Goal: Information Seeking & Learning: Learn about a topic

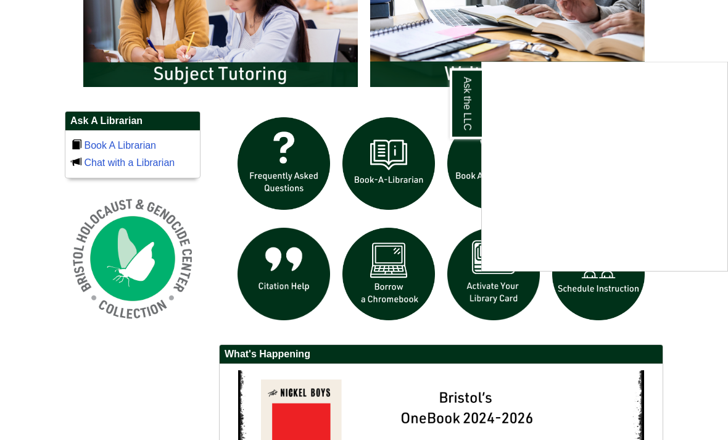
scroll to position [759, 0]
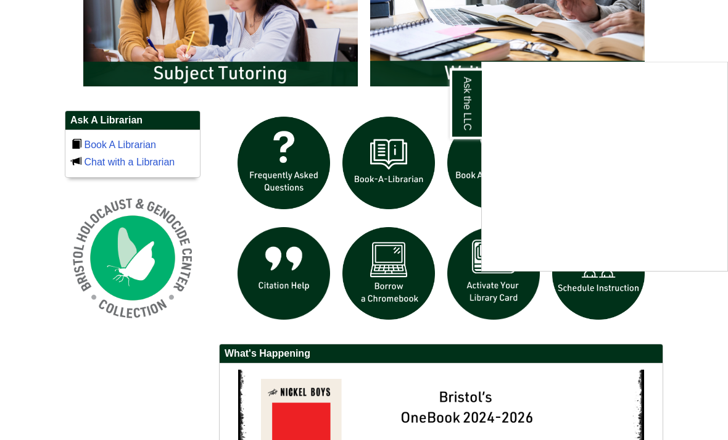
click at [721, 49] on div "Ask the LLC" at bounding box center [364, 220] width 728 height 440
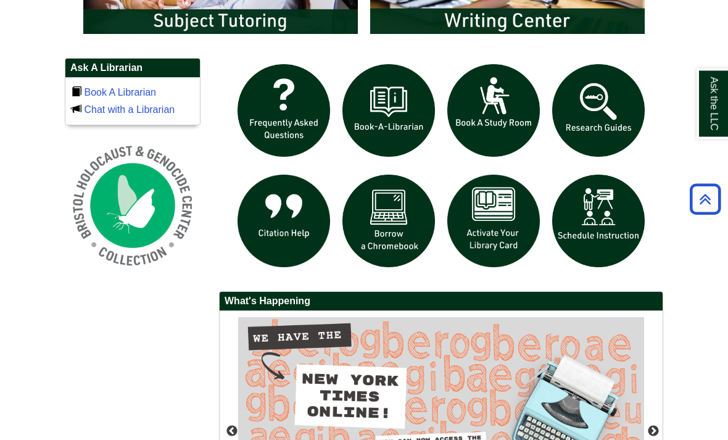
scroll to position [811, 0]
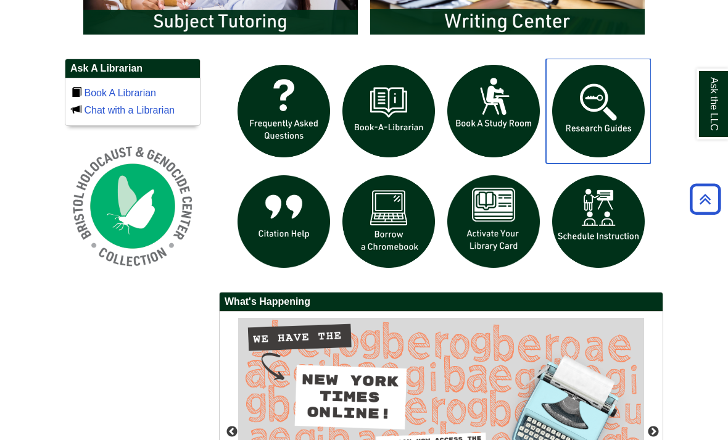
click at [574, 147] on img "slideshow" at bounding box center [598, 111] width 105 height 105
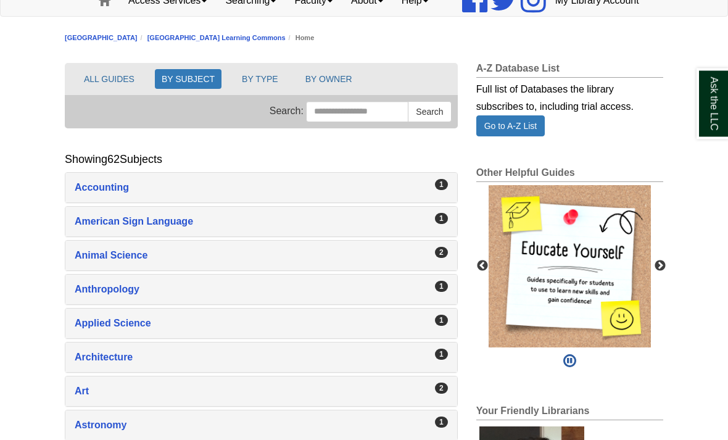
scroll to position [128, 0]
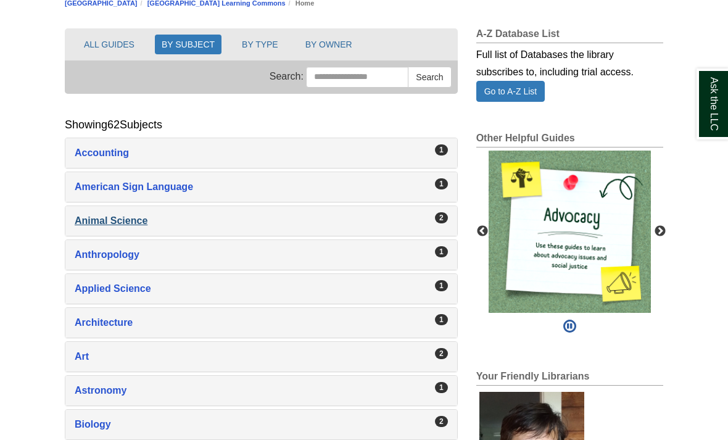
click at [176, 229] on div "Animal Science , 2 guides" at bounding box center [261, 220] width 373 height 17
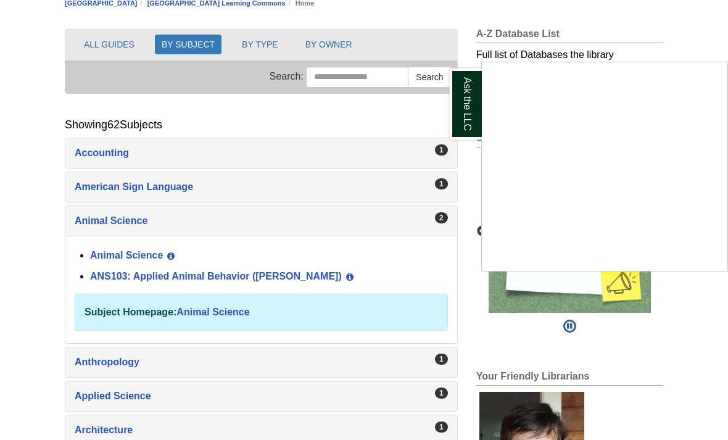
click at [113, 307] on div "Ask the LLC" at bounding box center [364, 220] width 728 height 440
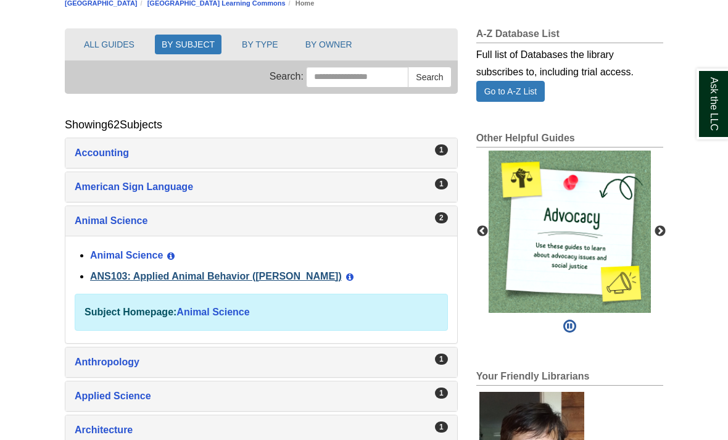
click at [212, 281] on link "ANS103: Applied Animal Behavior ([PERSON_NAME])" at bounding box center [216, 276] width 252 height 10
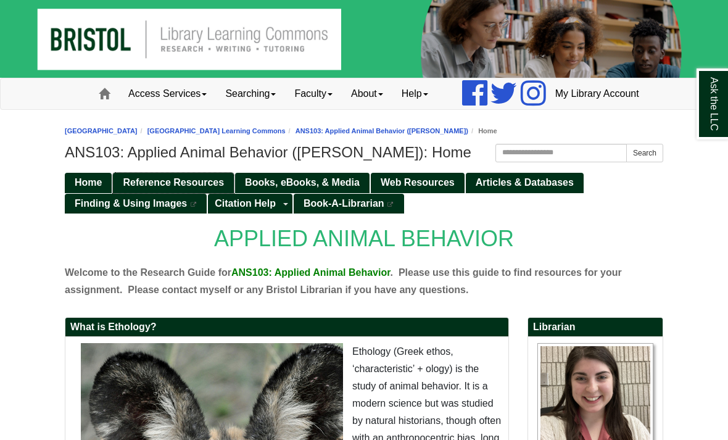
click at [178, 187] on span "Reference Resources" at bounding box center [173, 182] width 101 height 10
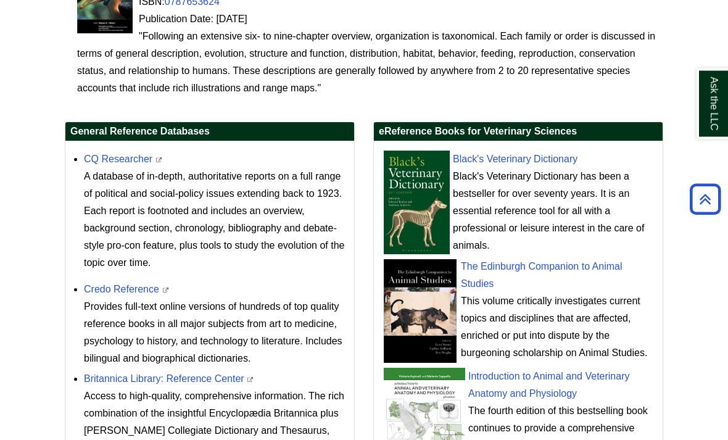
scroll to position [381, 0]
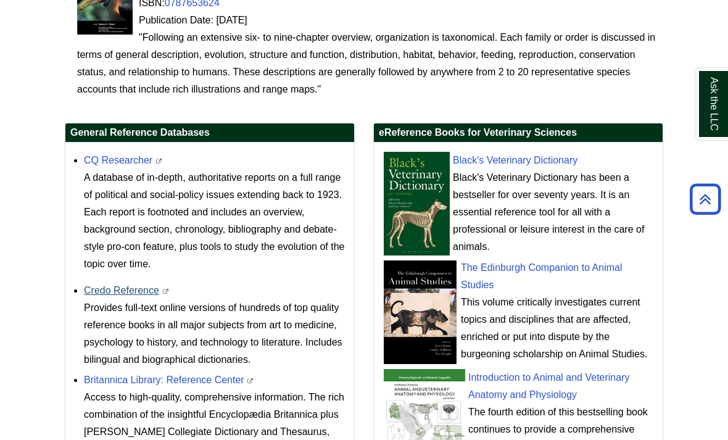
click at [132, 295] on link "Credo Reference" at bounding box center [121, 290] width 75 height 10
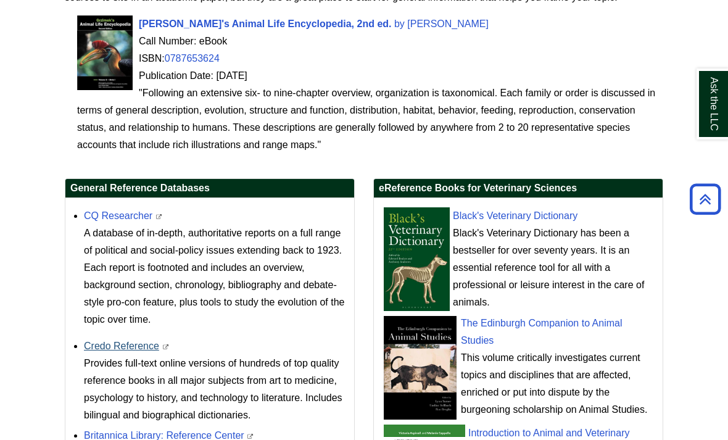
scroll to position [0, 0]
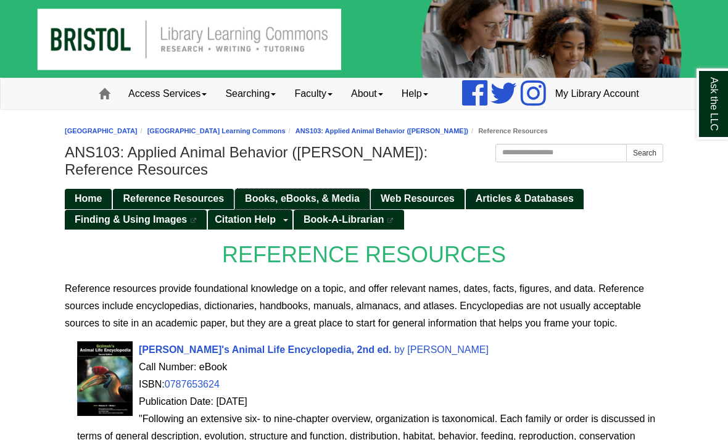
click at [310, 209] on link "Books, eBooks, & Media" at bounding box center [302, 199] width 134 height 20
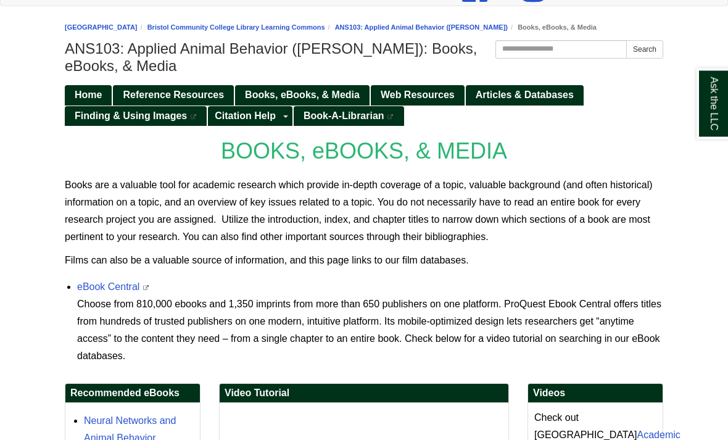
scroll to position [107, 0]
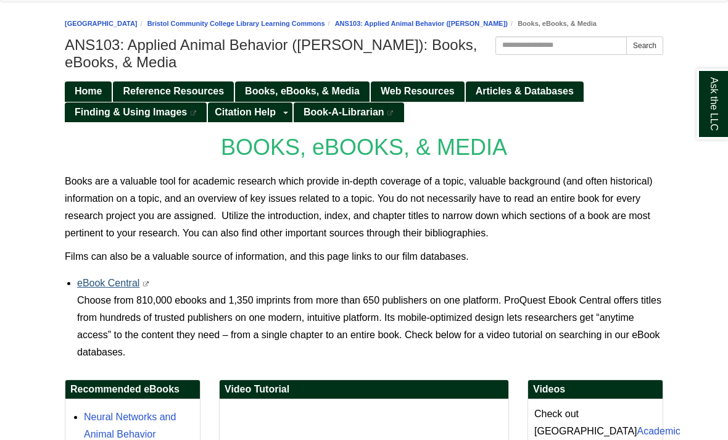
click at [122, 288] on link "eBook Central" at bounding box center [108, 282] width 62 height 10
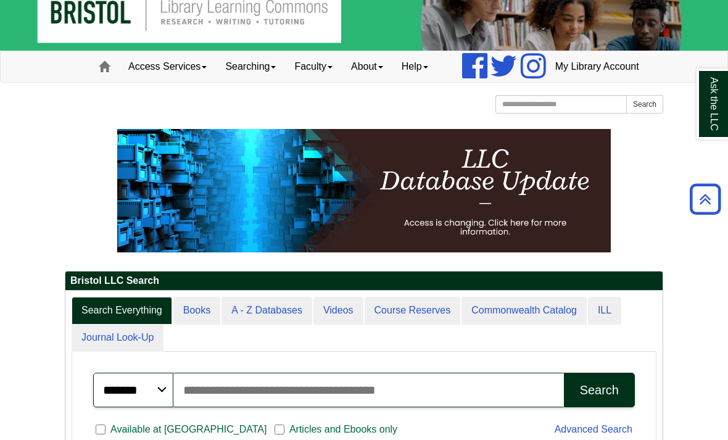
scroll to position [30, 0]
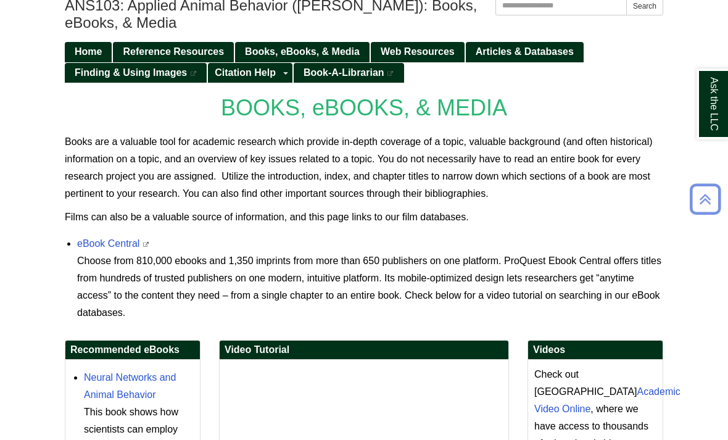
scroll to position [147, 0]
click at [423, 57] on span "Web Resources" at bounding box center [417, 51] width 74 height 10
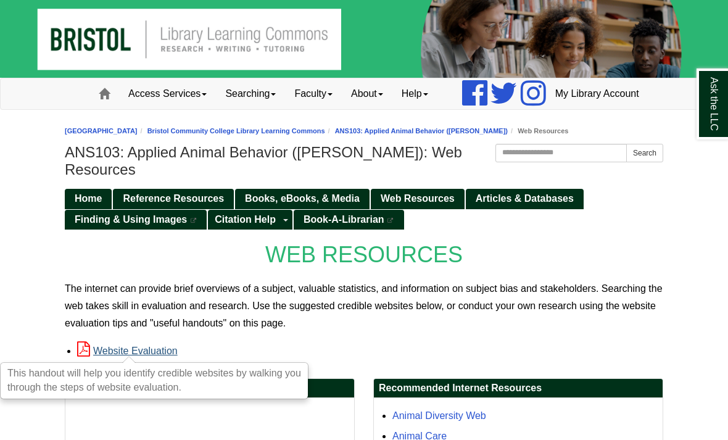
click at [129, 356] on link "Website Evaluation" at bounding box center [127, 350] width 101 height 10
click at [308, 203] on span "Books, eBooks, & Media" at bounding box center [302, 198] width 115 height 10
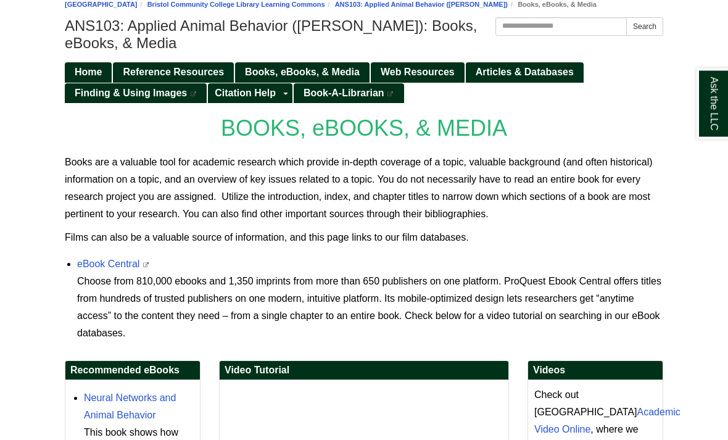
scroll to position [126, 0]
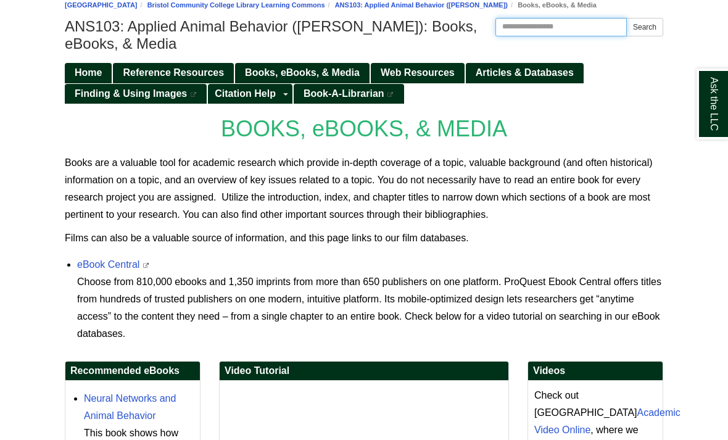
click at [573, 36] on input "Search this Guide" at bounding box center [560, 27] width 131 height 18
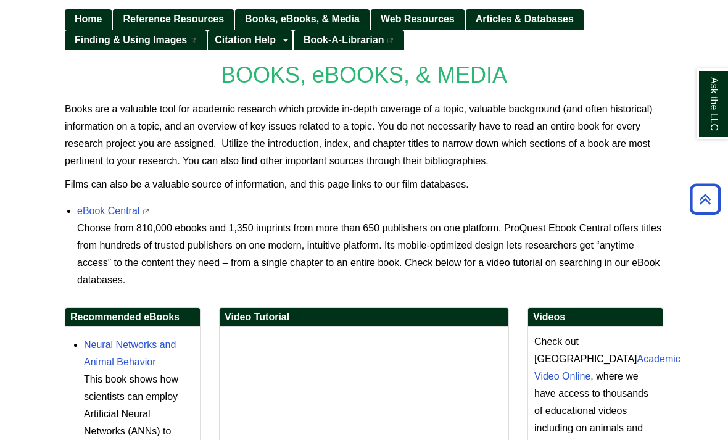
scroll to position [177, 0]
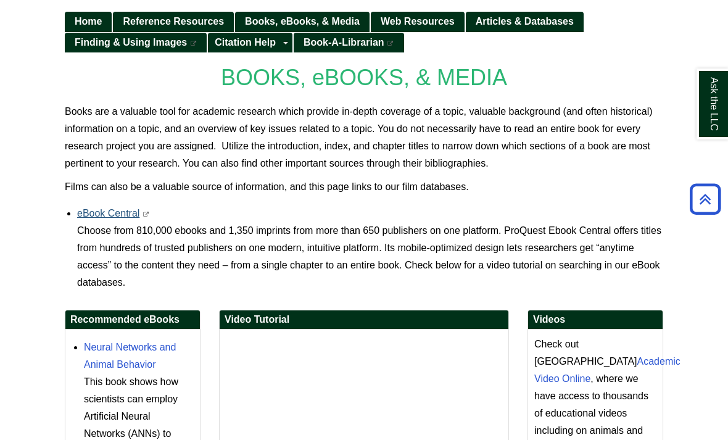
click at [105, 218] on link "eBook Central" at bounding box center [108, 213] width 62 height 10
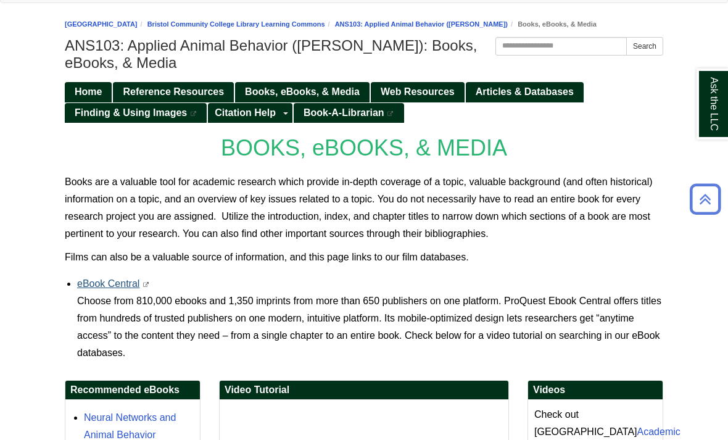
scroll to position [105, 0]
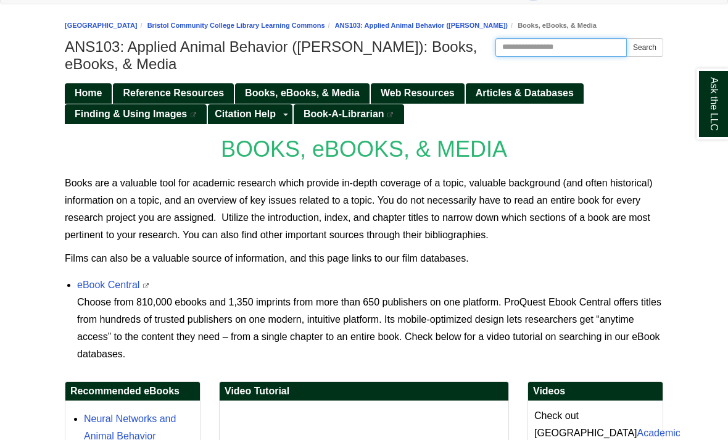
click at [554, 57] on input "Search this Guide" at bounding box center [560, 47] width 131 height 18
type input "*******"
click at [644, 57] on button "Search" at bounding box center [644, 47] width 37 height 18
click at [557, 104] on link "Articles & Databases" at bounding box center [525, 93] width 118 height 20
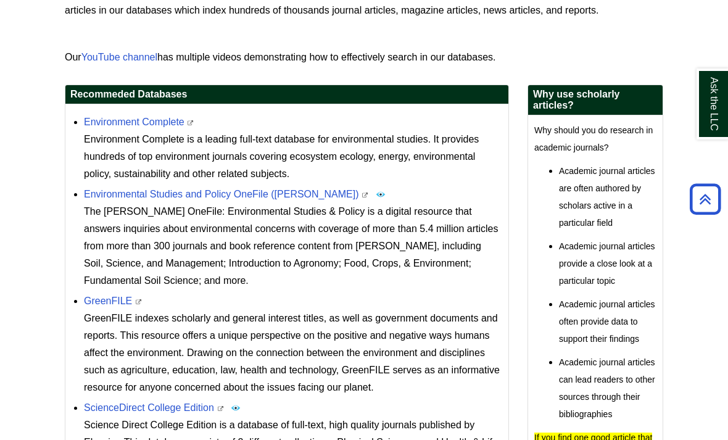
scroll to position [330, 0]
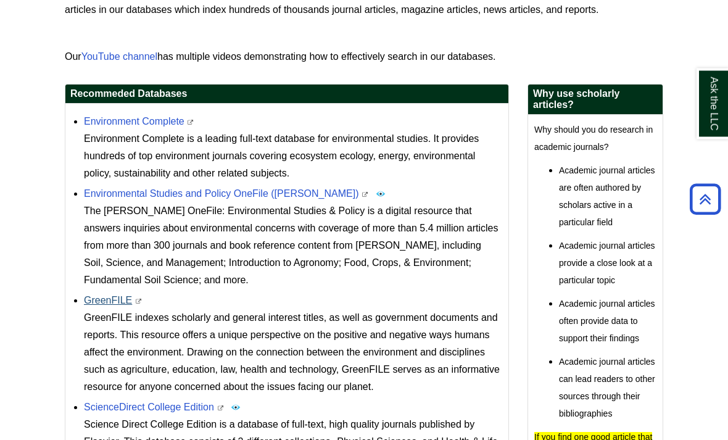
click at [107, 306] on link "GreenFILE" at bounding box center [108, 300] width 48 height 10
